Goal: Navigation & Orientation: Find specific page/section

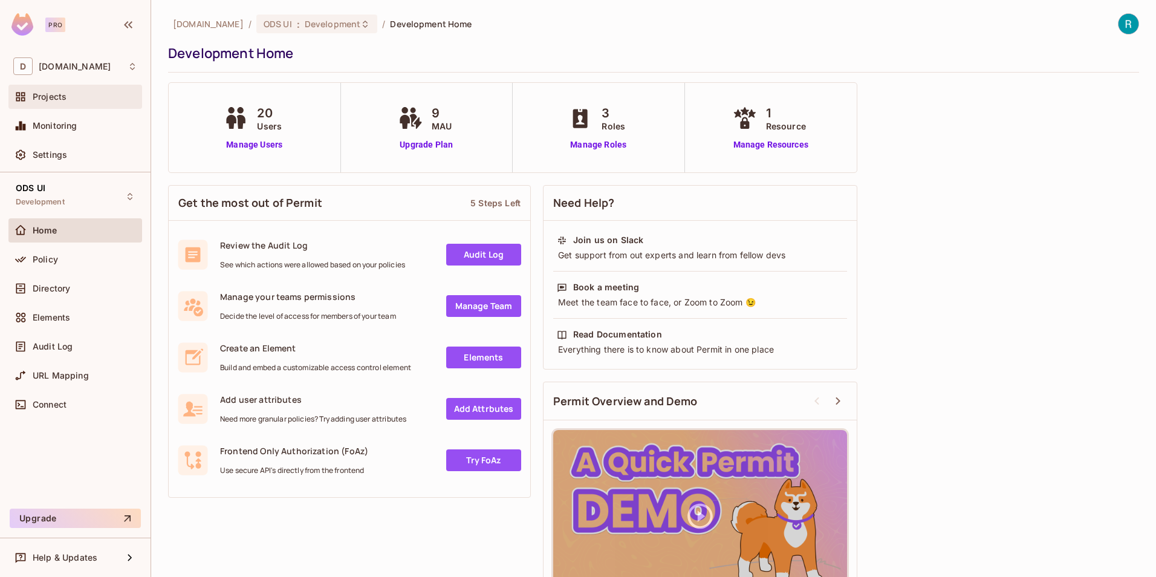
click at [53, 98] on span "Projects" at bounding box center [50, 97] width 34 height 10
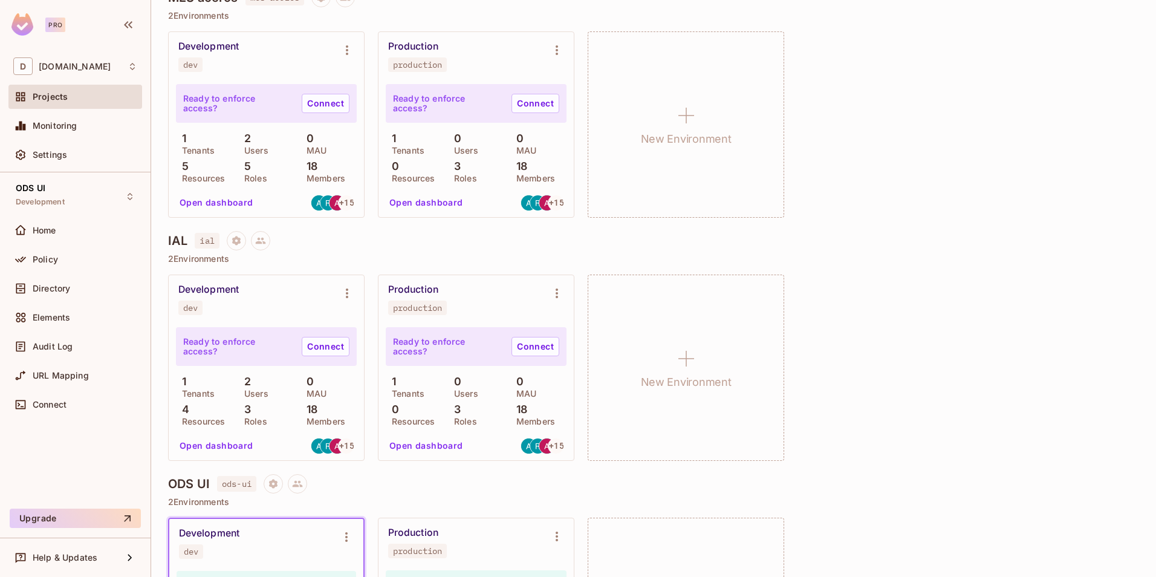
scroll to position [484, 0]
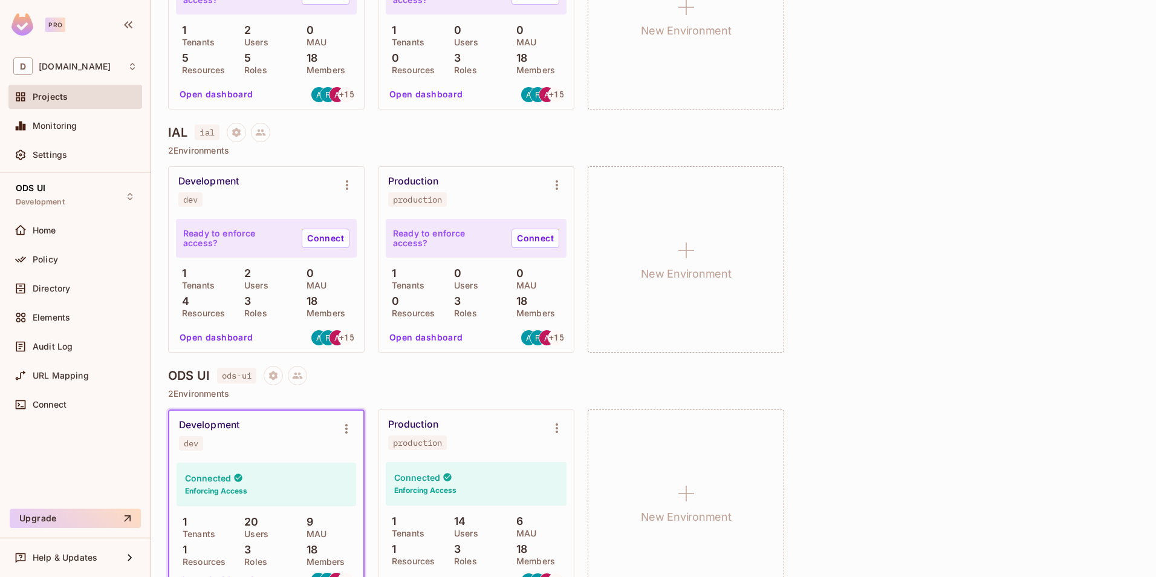
click at [221, 337] on button "Open dashboard" at bounding box center [216, 337] width 83 height 19
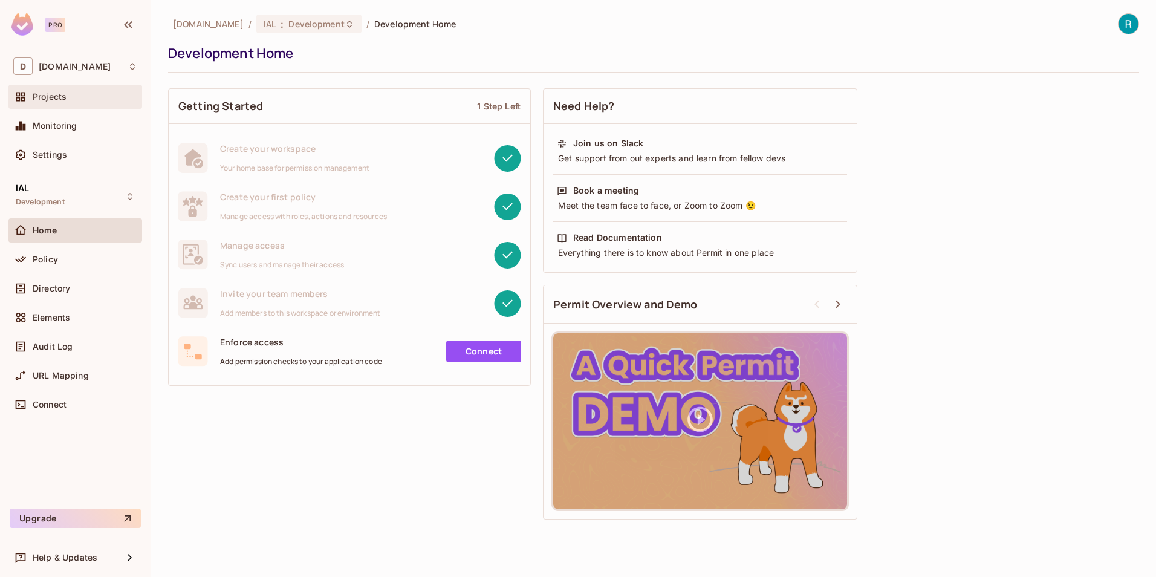
click at [57, 91] on div "Projects" at bounding box center [75, 97] width 124 height 15
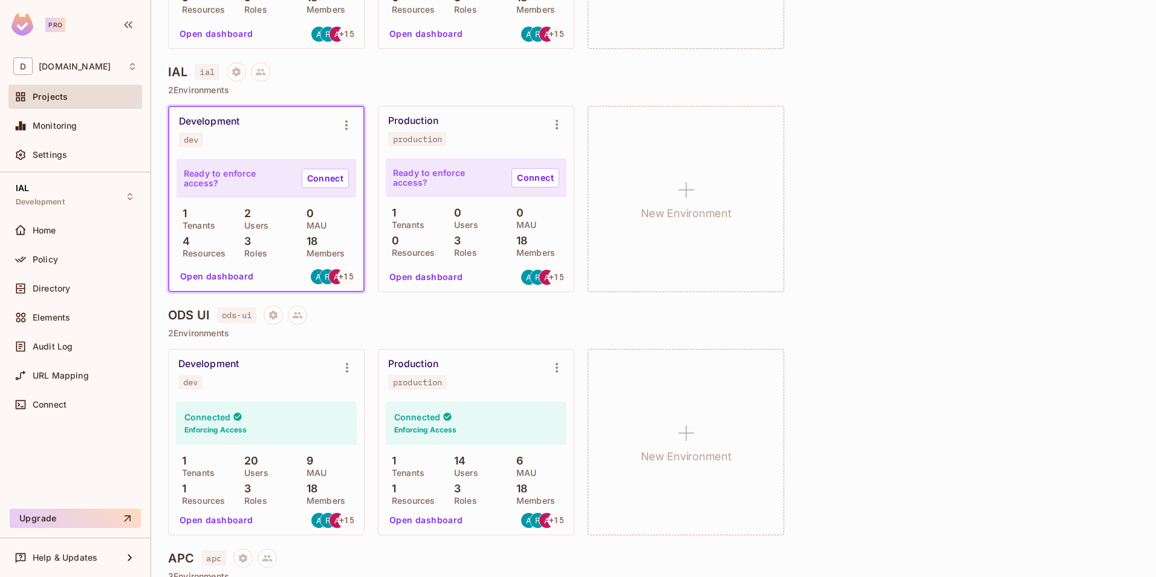
scroll to position [605, 0]
